Goal: Check status: Check status

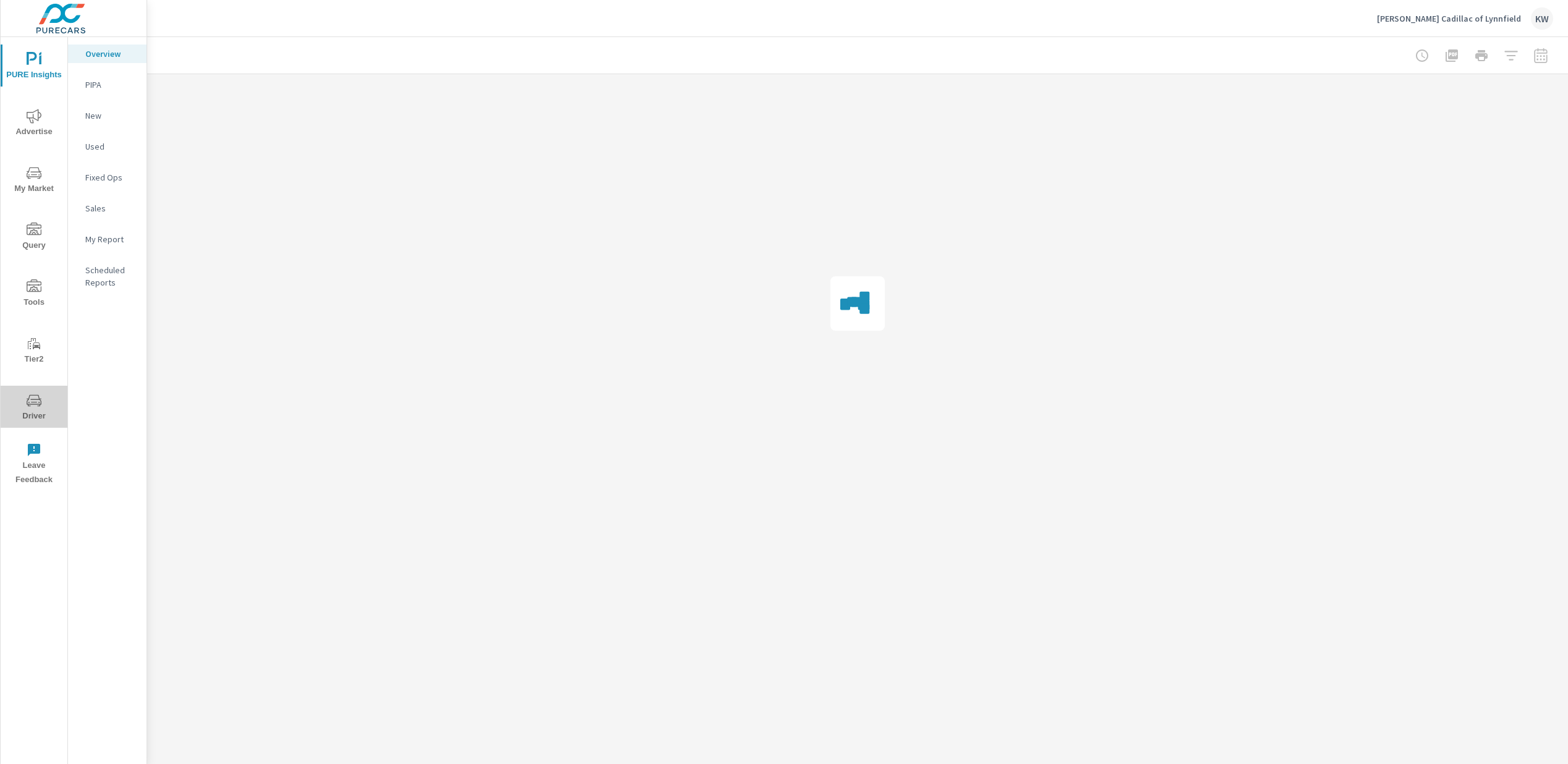
click at [30, 418] on span "Driver" at bounding box center [34, 408] width 59 height 30
click at [35, 416] on span "Driver" at bounding box center [34, 408] width 59 height 30
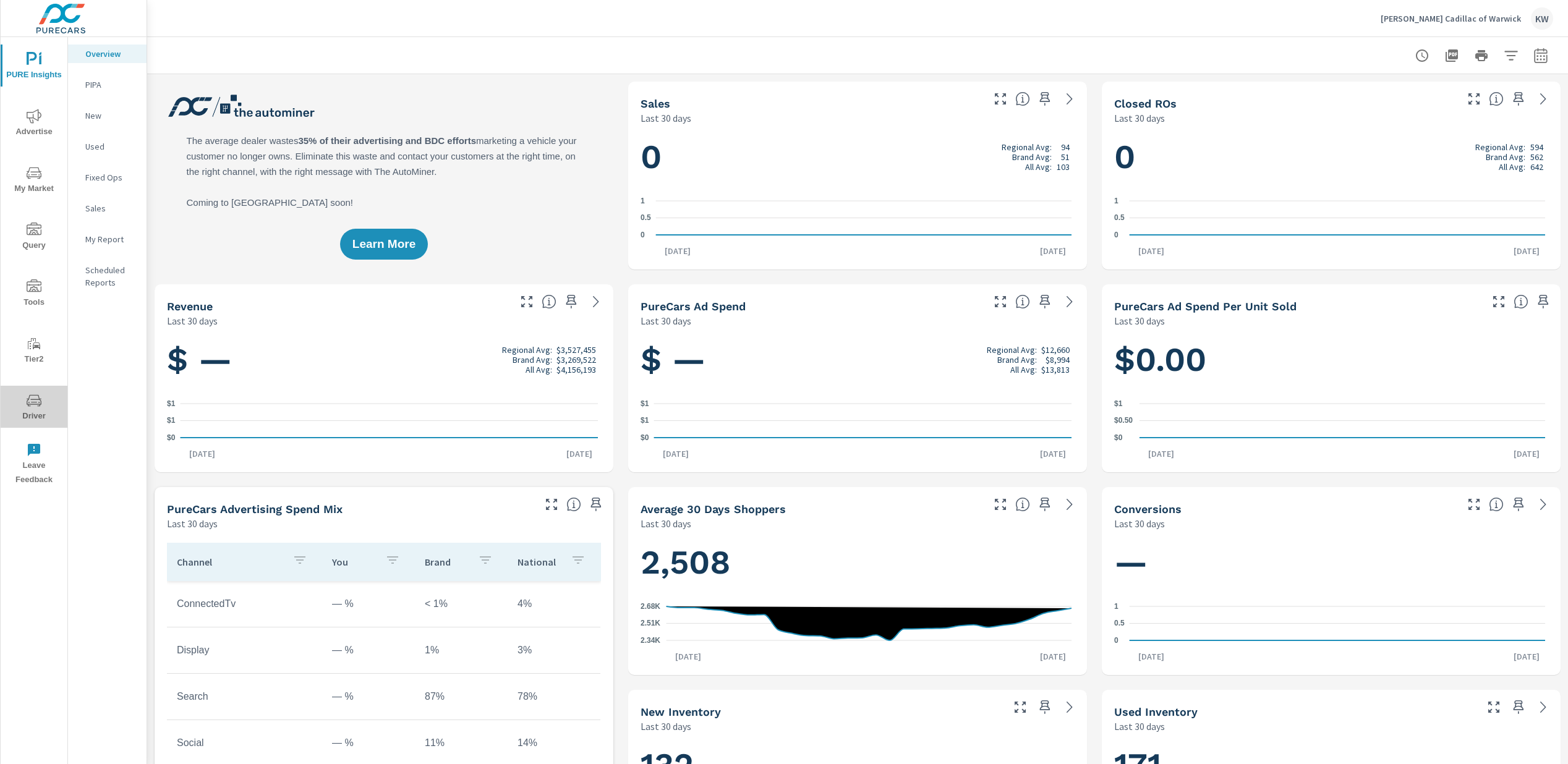
click at [36, 409] on span "Driver" at bounding box center [34, 408] width 59 height 30
